Goal: Information Seeking & Learning: Learn about a topic

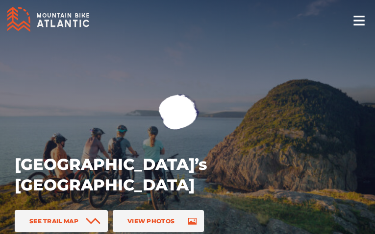
select select "1.00"
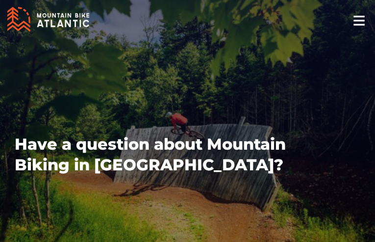
type input "wfxOHvNhTt"
type input "SNNOHmzuo"
type input "[EMAIL_ADDRESS][DOMAIN_NAME]"
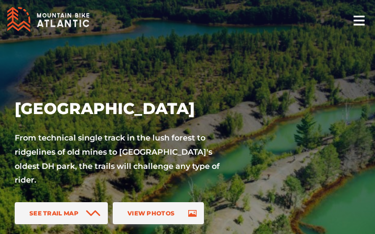
select select "1.00"
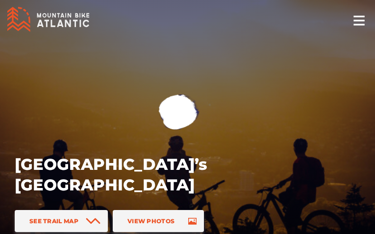
select select "1.00"
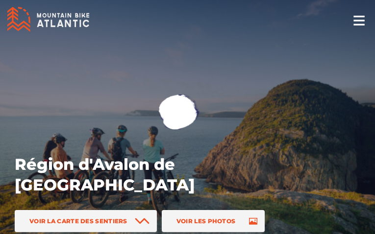
select select "1.00"
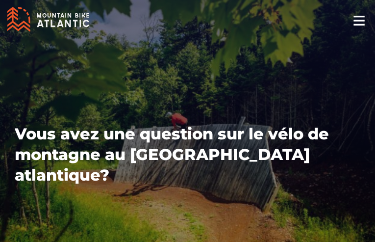
type input "uzwyOPTfnKjxhR"
type input "sHKhilUZS"
type input "[EMAIL_ADDRESS][DOMAIN_NAME]"
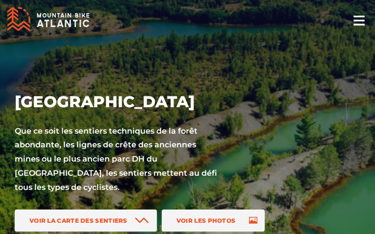
select select "1.00"
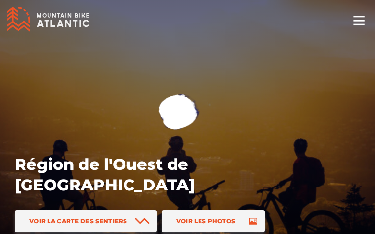
select select "1.00"
